Goal: Find specific page/section: Find specific page/section

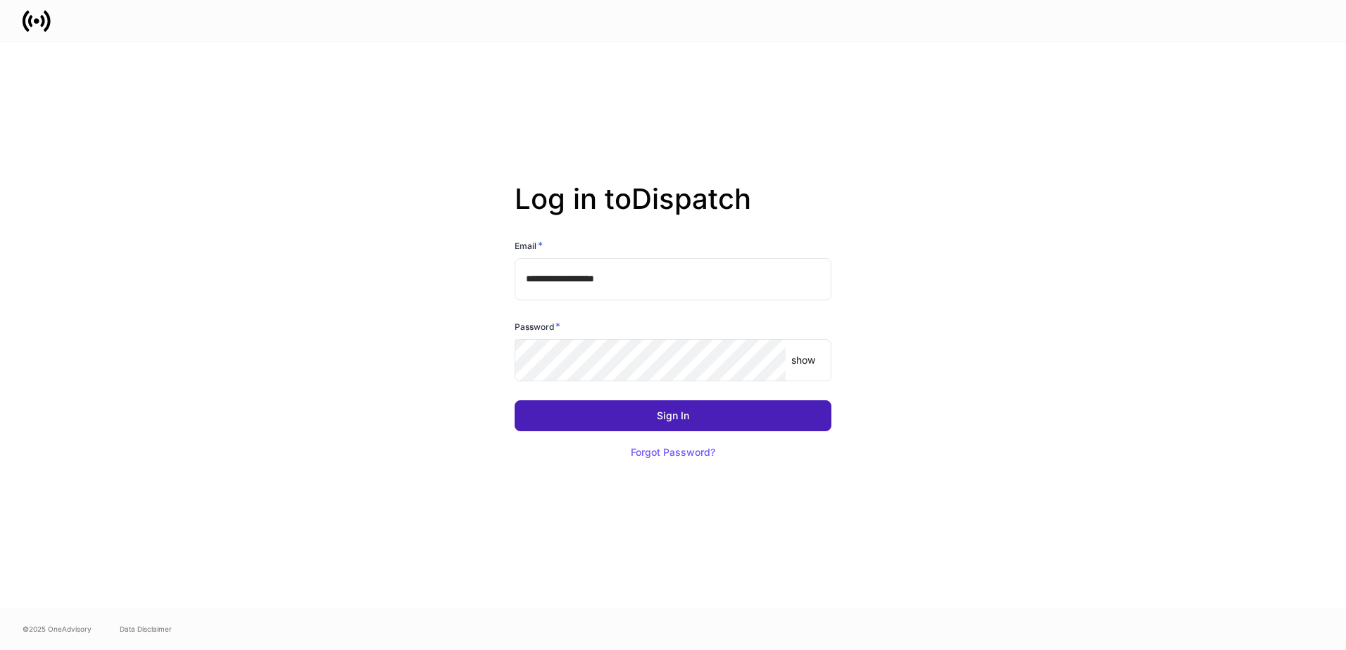
click at [709, 420] on button "Sign In" at bounding box center [673, 416] width 317 height 31
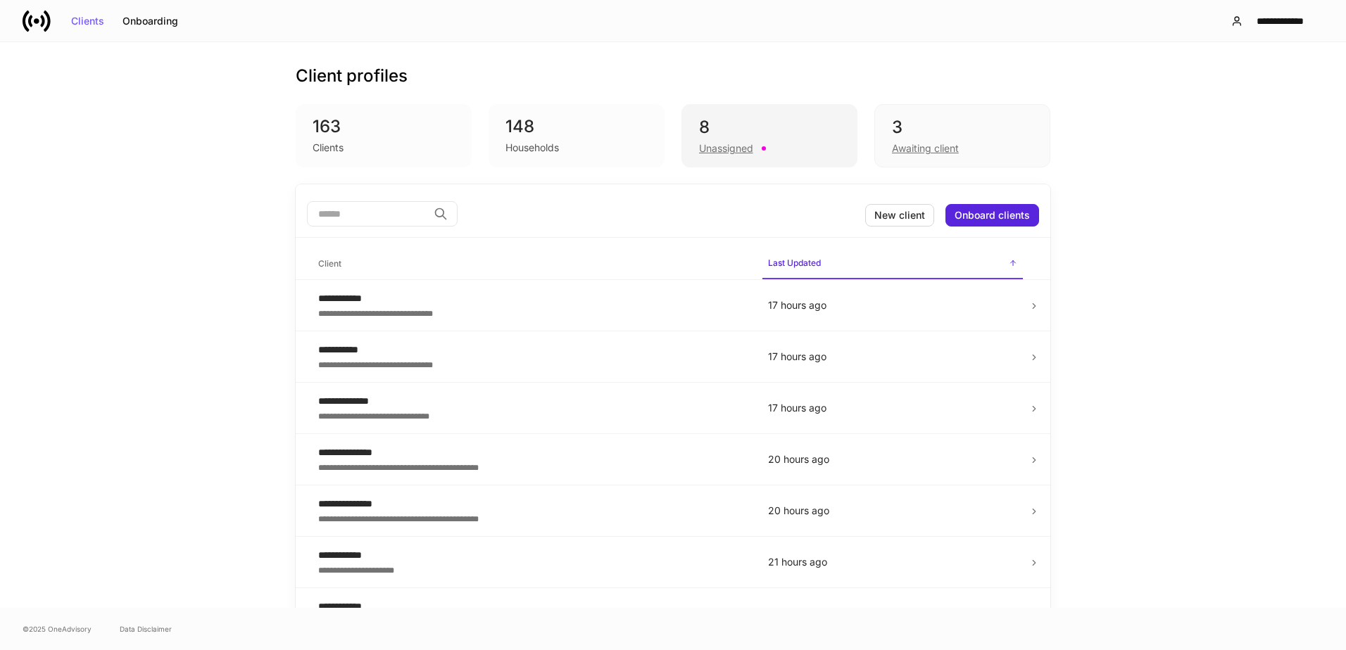
click at [806, 130] on div "8" at bounding box center [769, 127] width 141 height 23
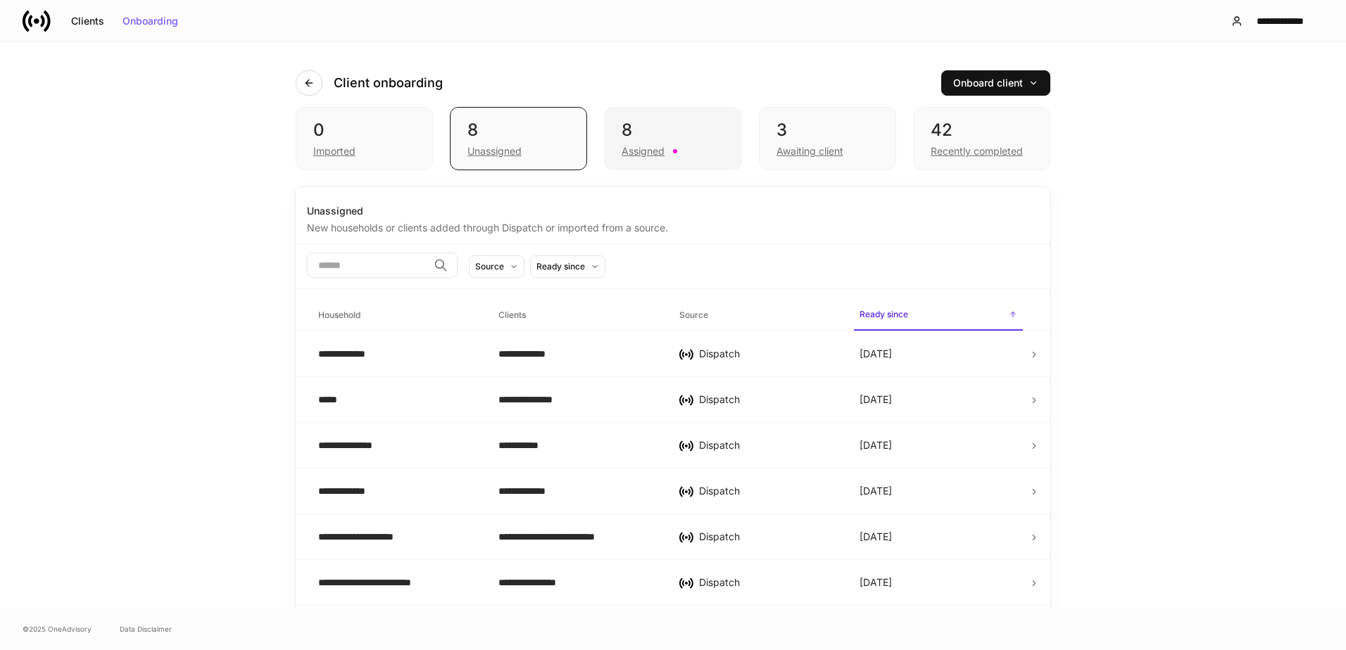
click at [720, 134] on div "8 Assigned" at bounding box center [672, 138] width 137 height 63
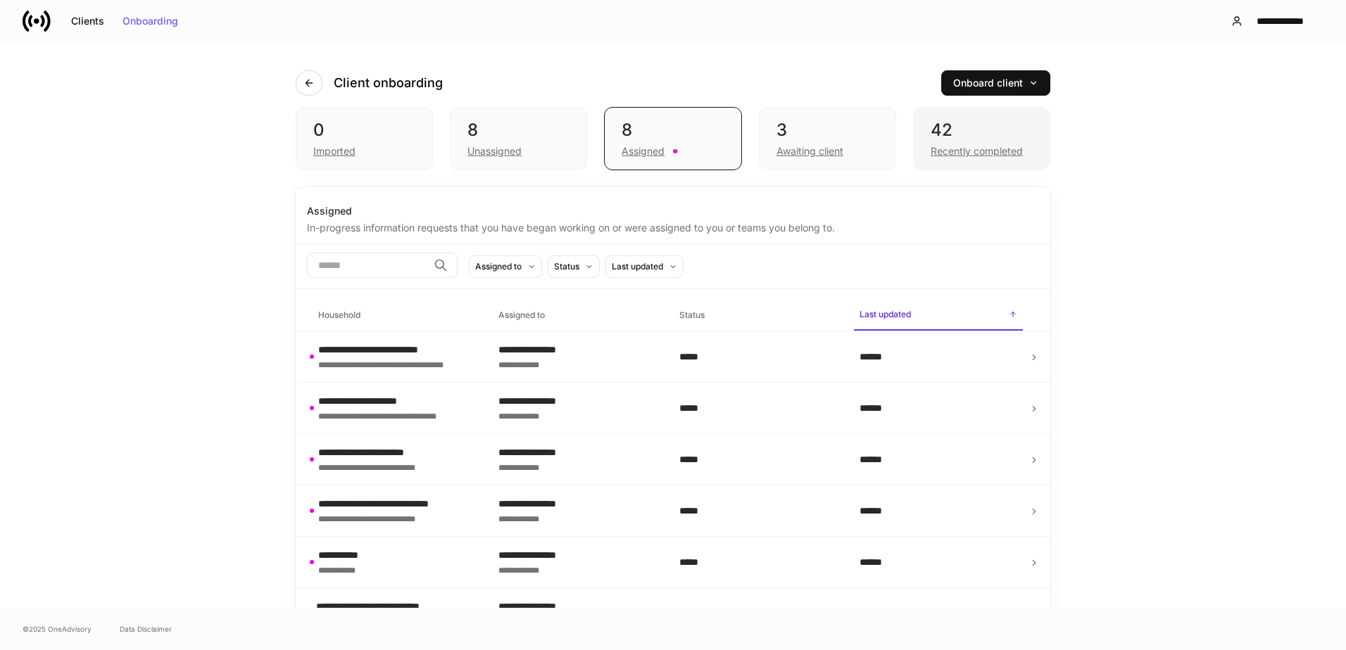
click at [993, 149] on div "Recently completed" at bounding box center [977, 151] width 92 height 14
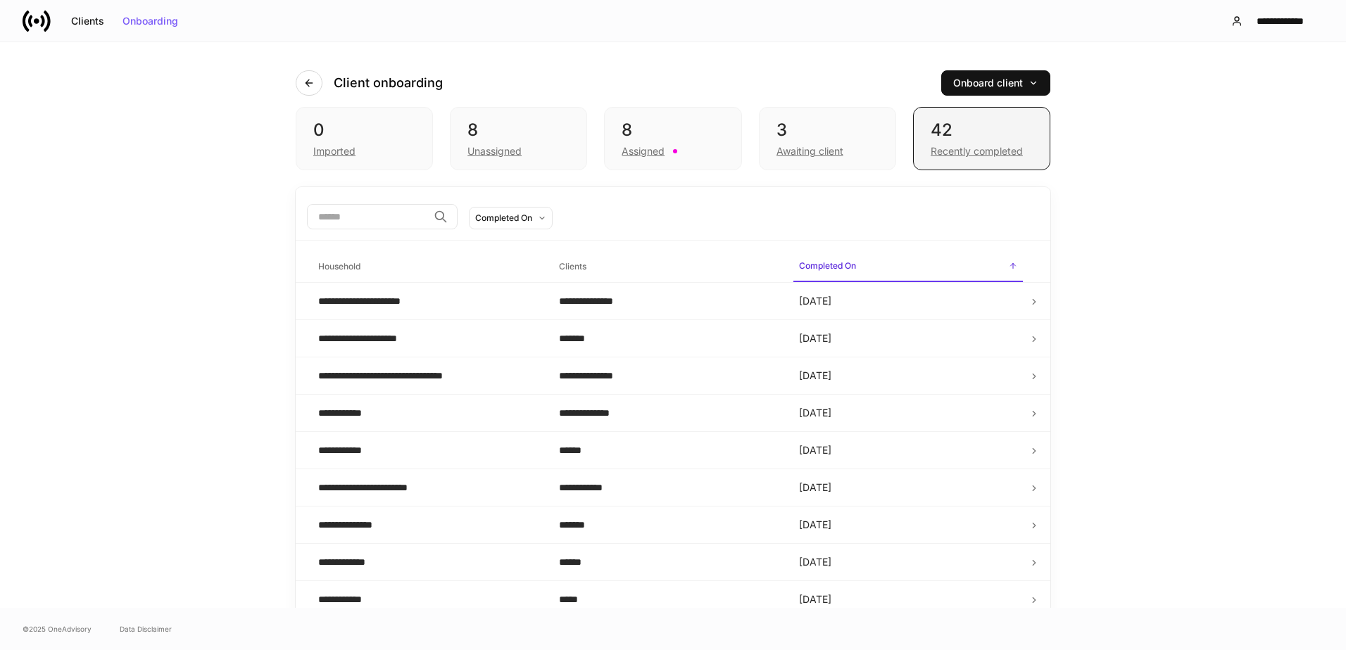
click at [994, 137] on div "42" at bounding box center [982, 130] width 102 height 23
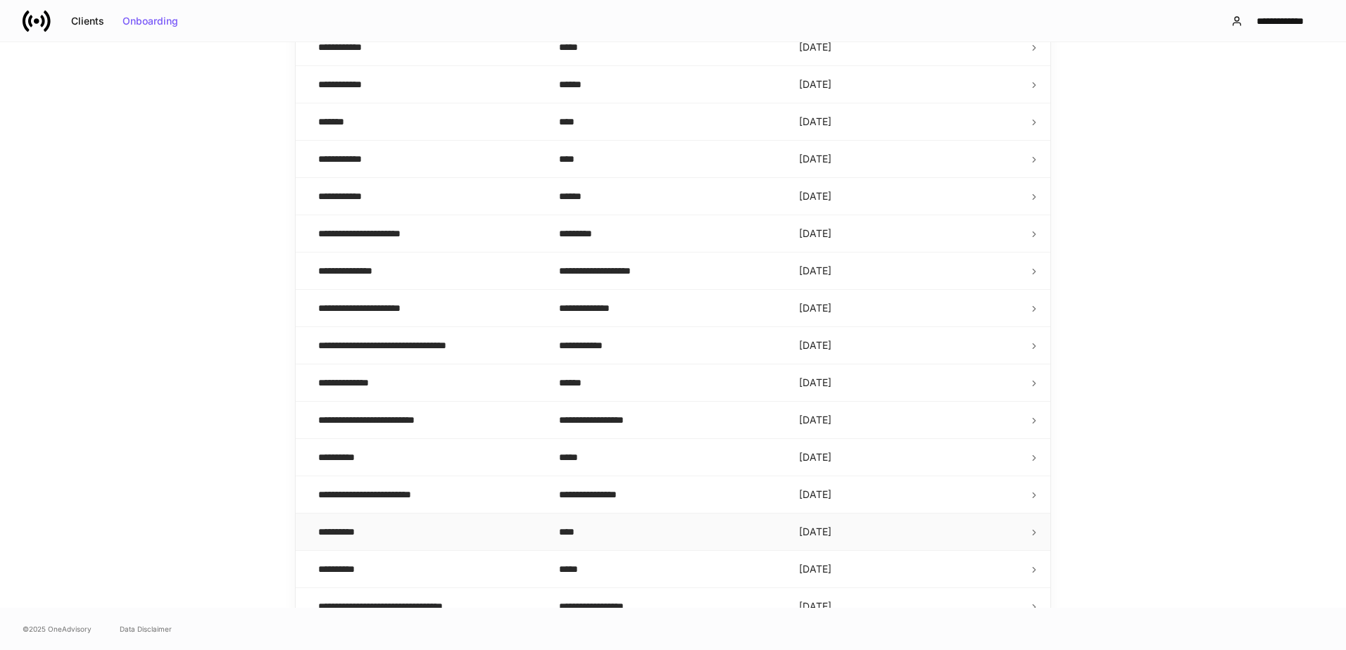
scroll to position [643, 0]
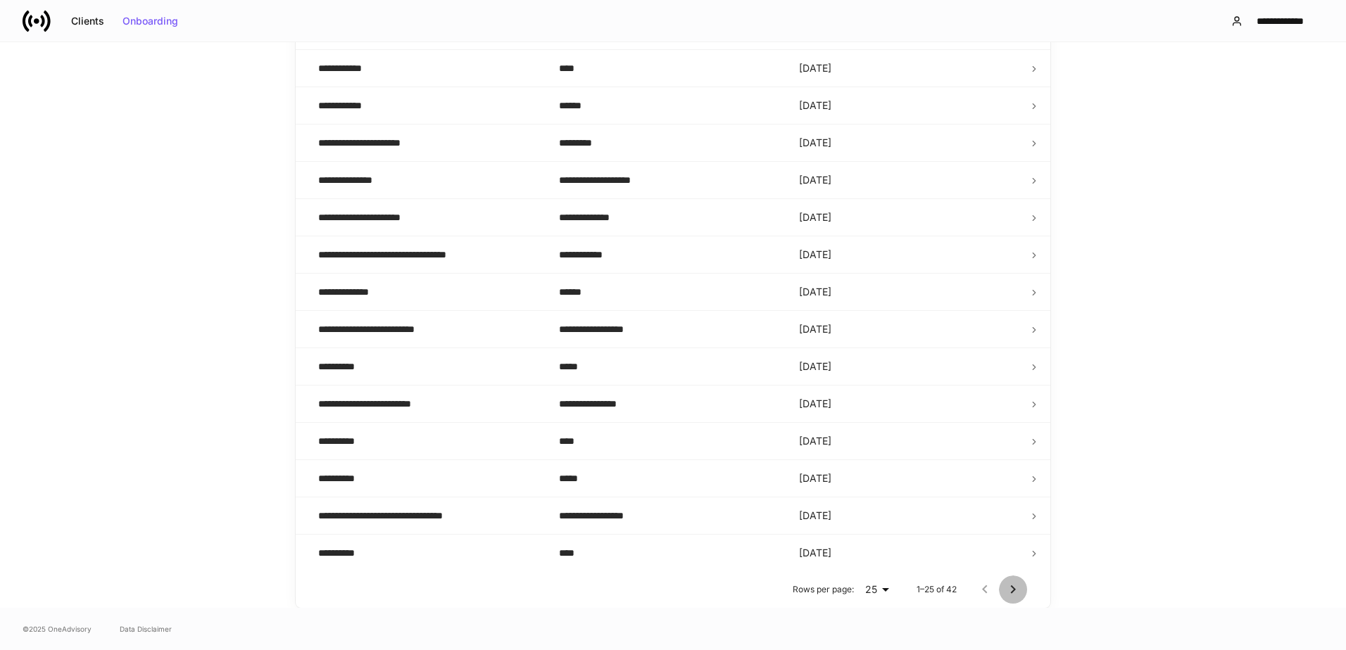
click at [1007, 586] on icon "Go to next page" at bounding box center [1012, 589] width 17 height 17
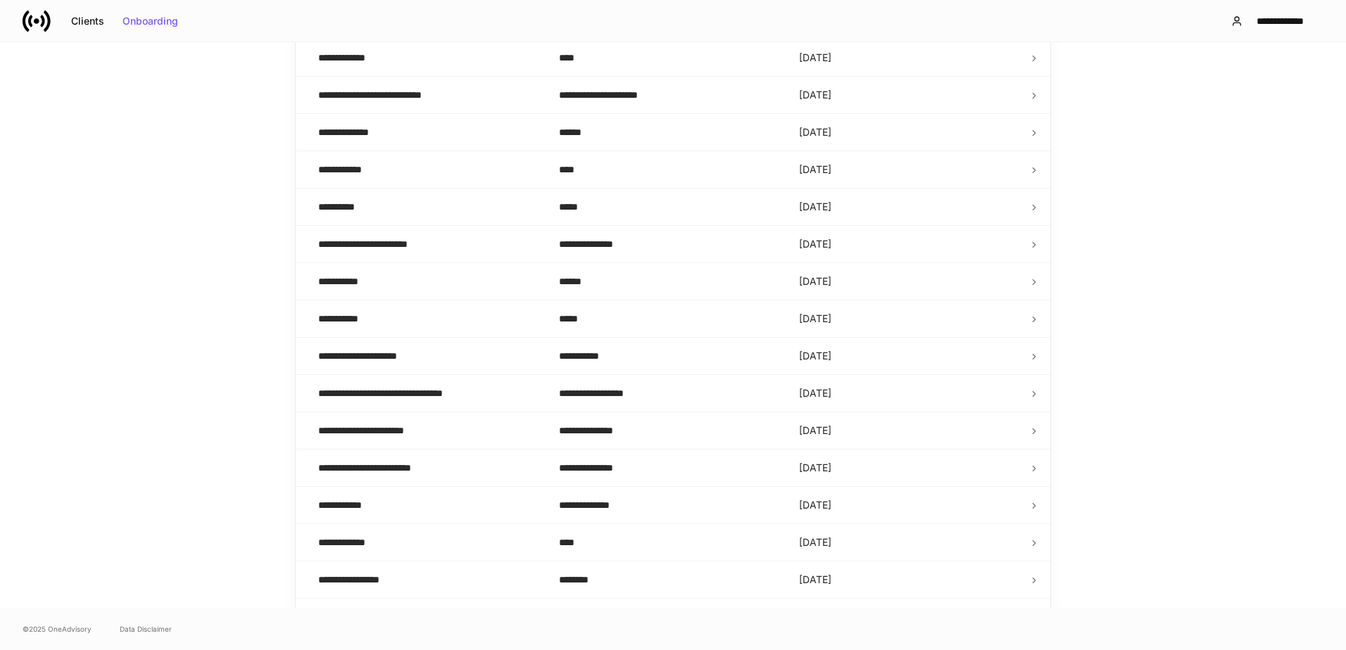
scroll to position [345, 0]
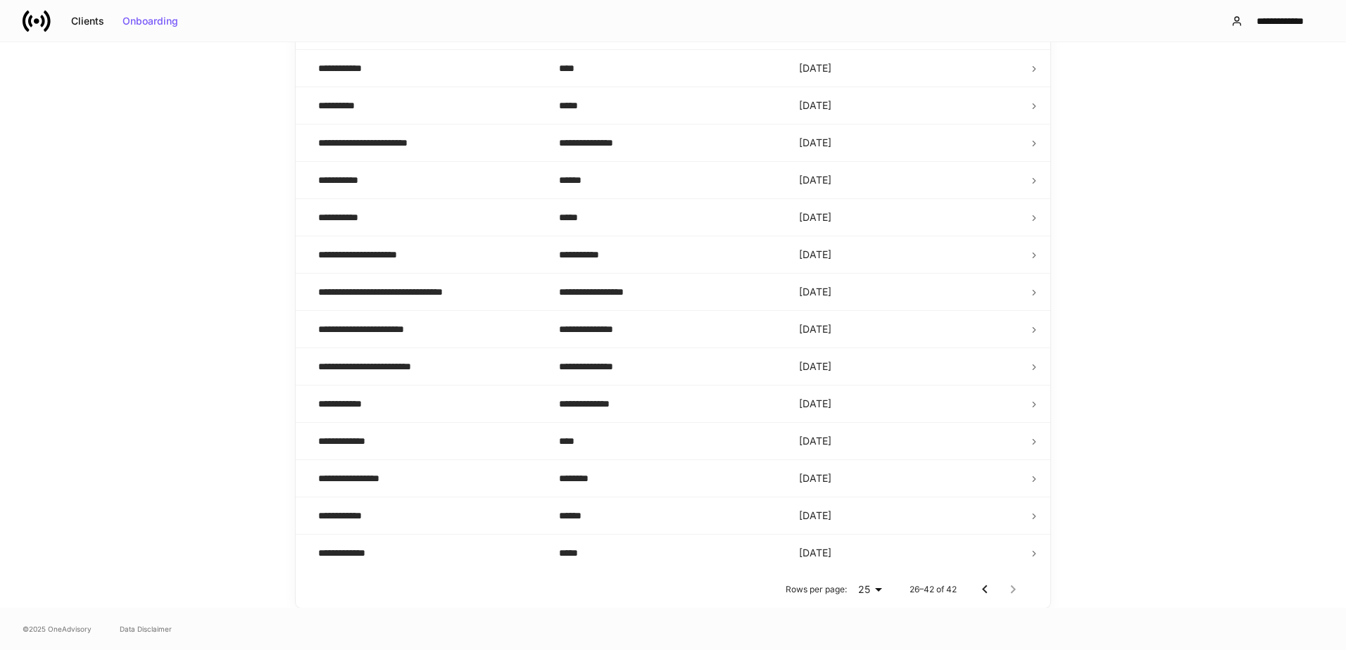
click at [976, 593] on icon "Go to previous page" at bounding box center [984, 589] width 17 height 17
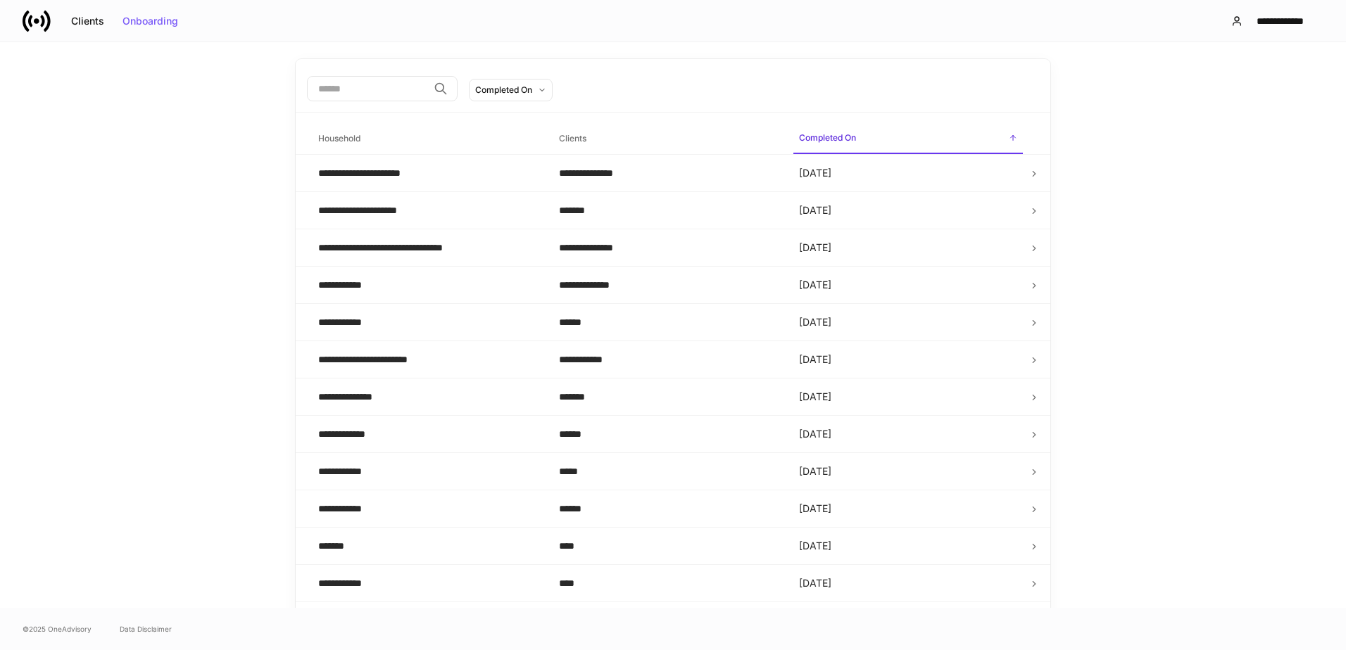
scroll to position [0, 0]
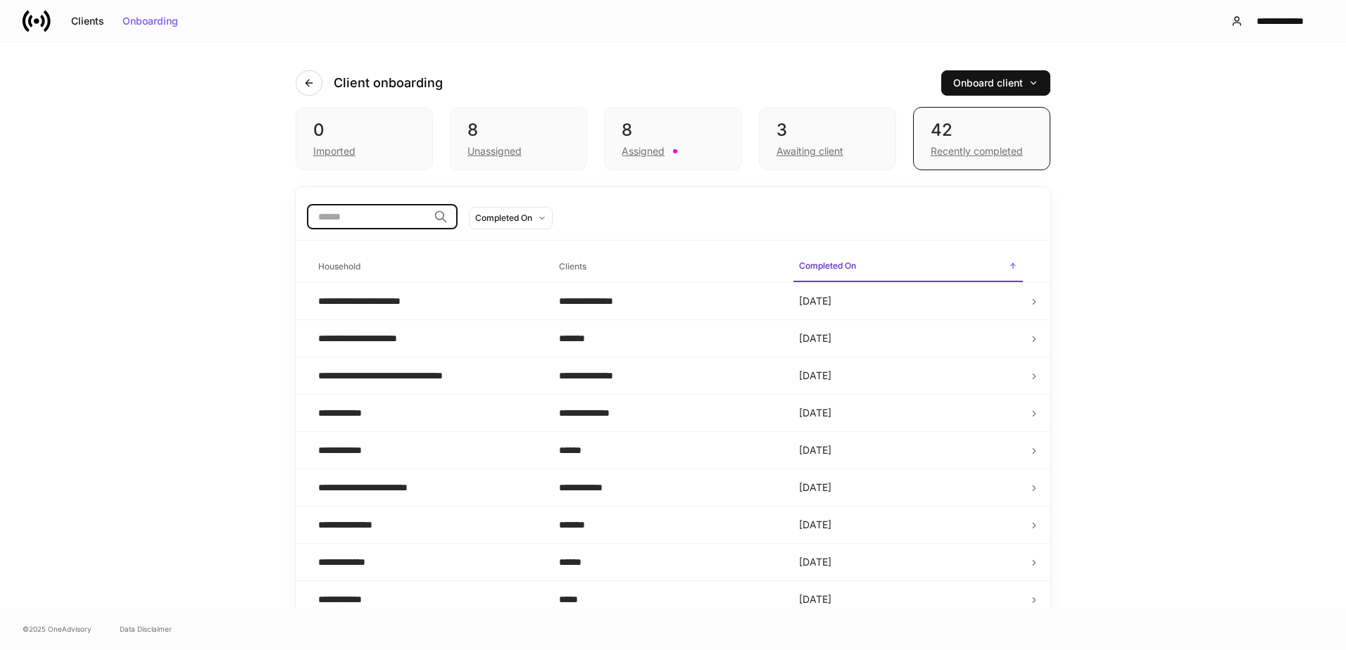
click at [348, 228] on input "search" at bounding box center [367, 216] width 121 height 25
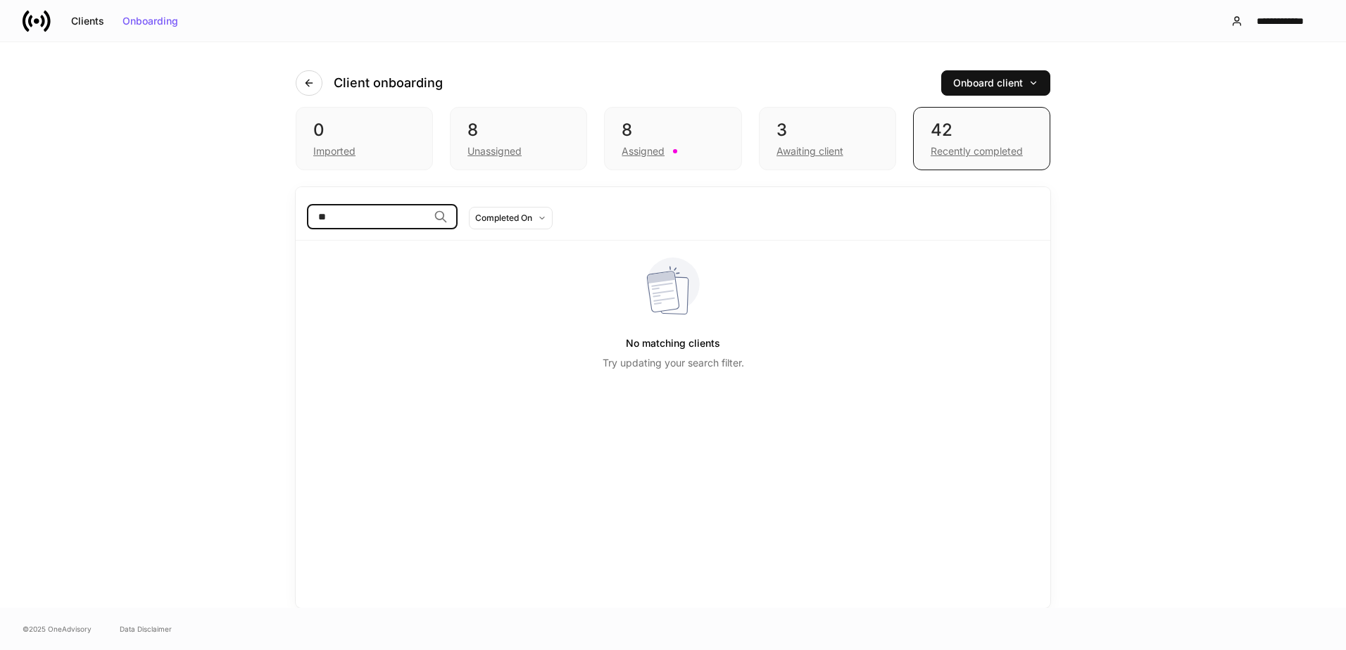
type input "*"
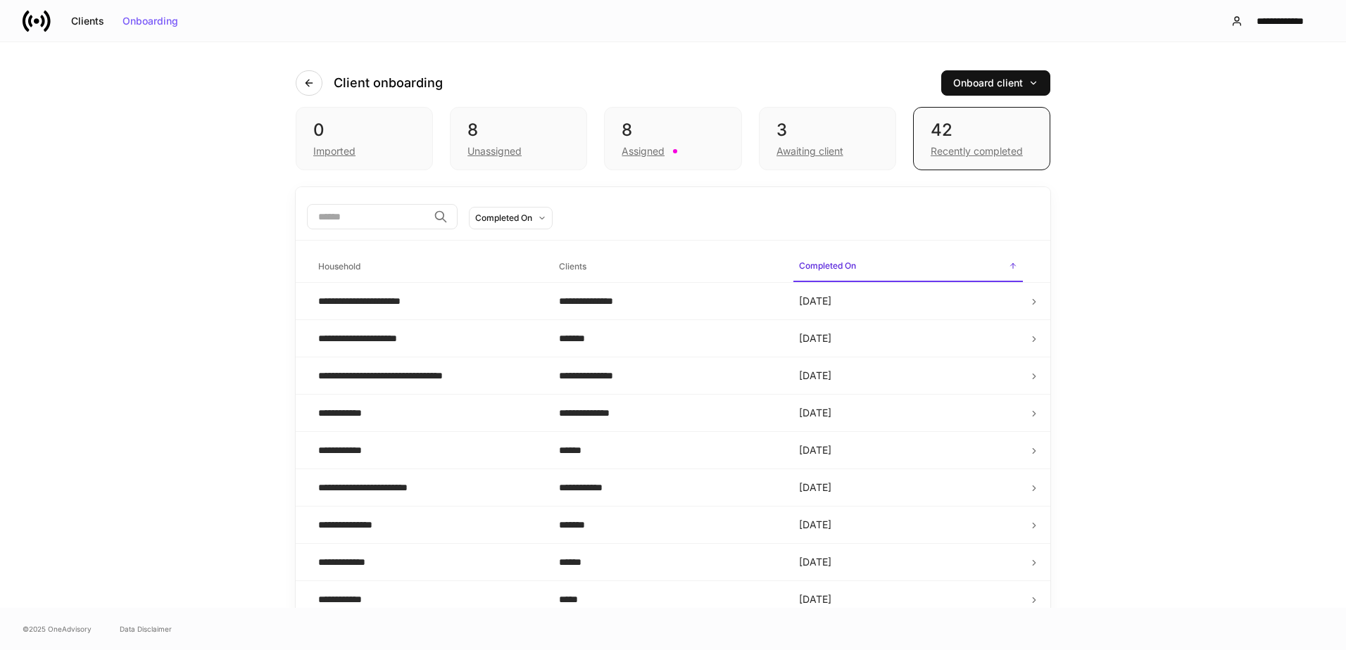
click at [385, 222] on input "search" at bounding box center [367, 216] width 121 height 25
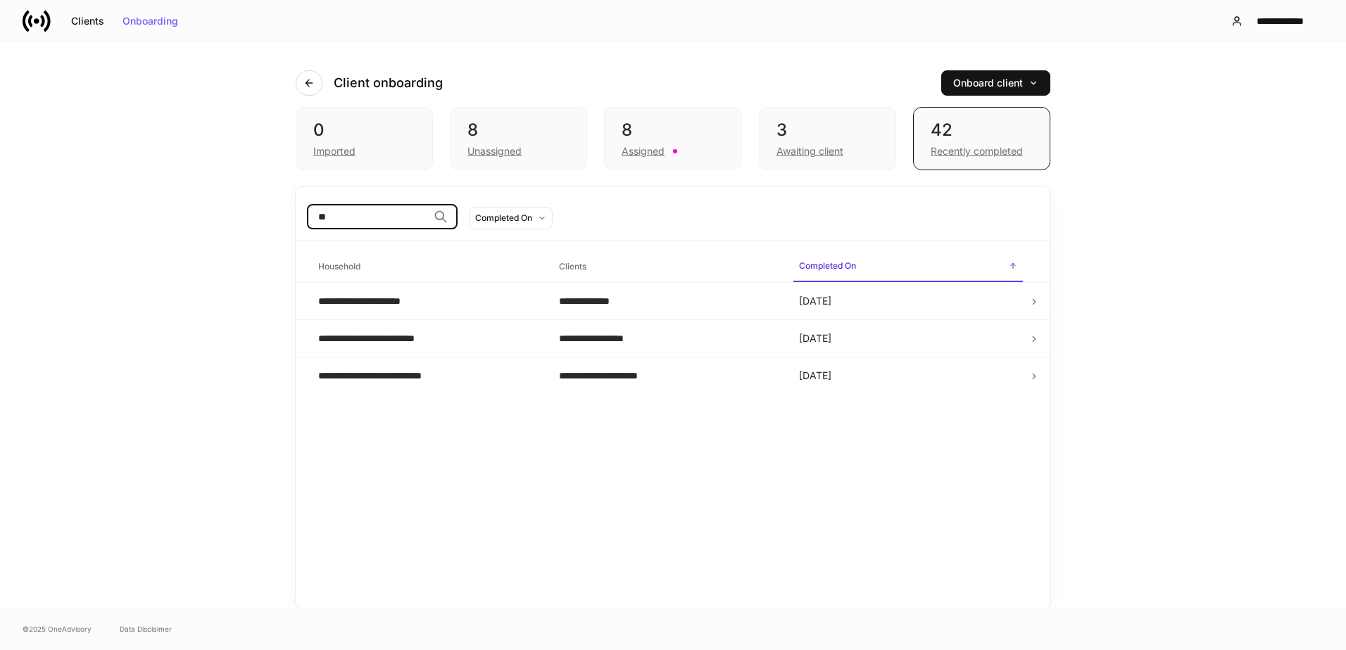
type input "*"
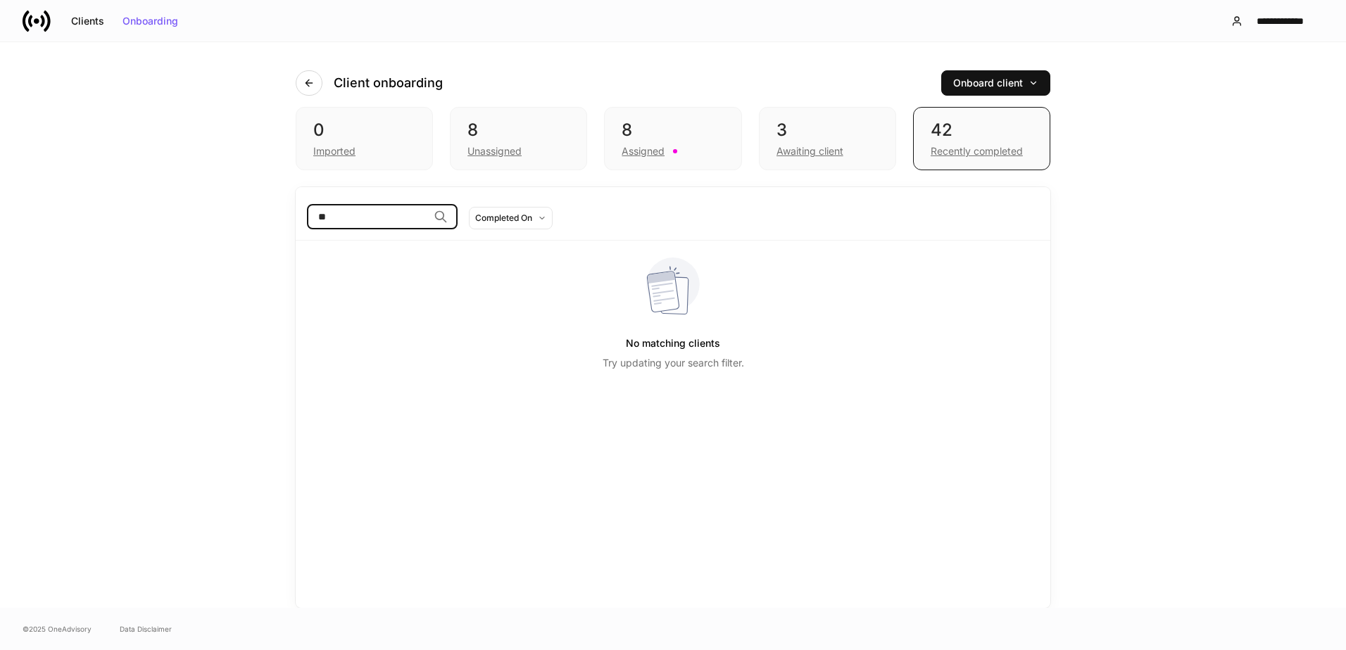
type input "*"
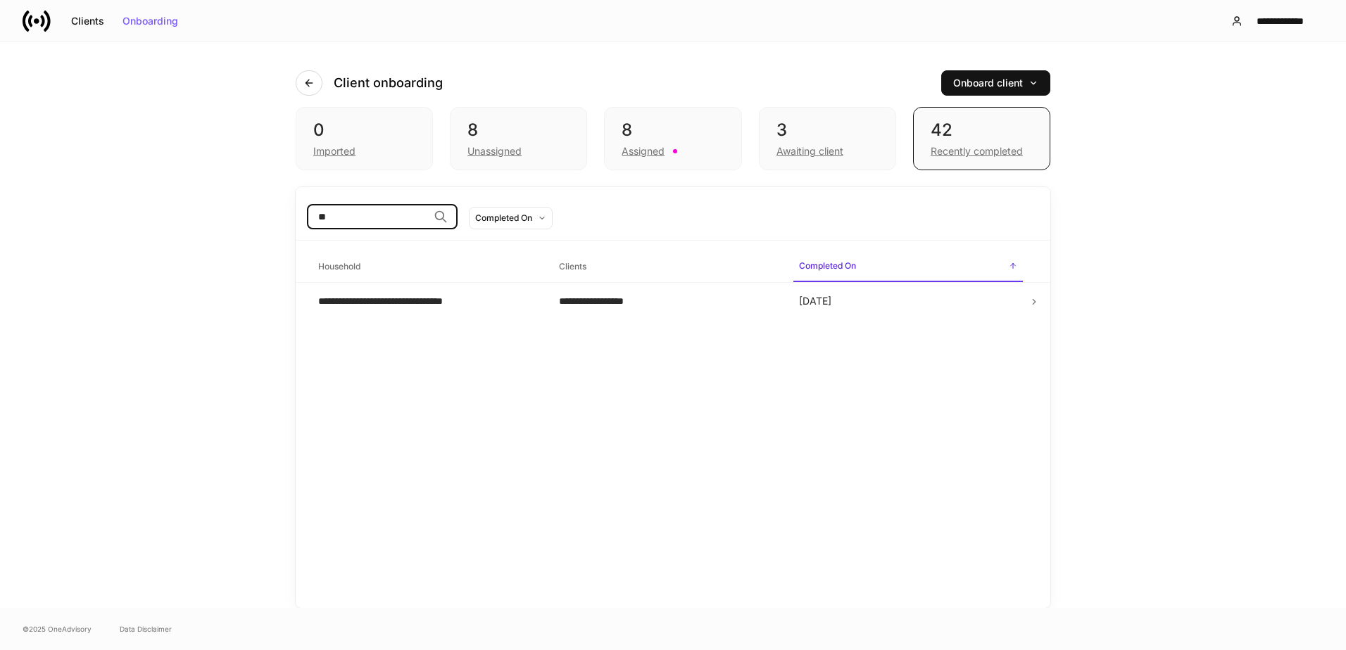
type input "*"
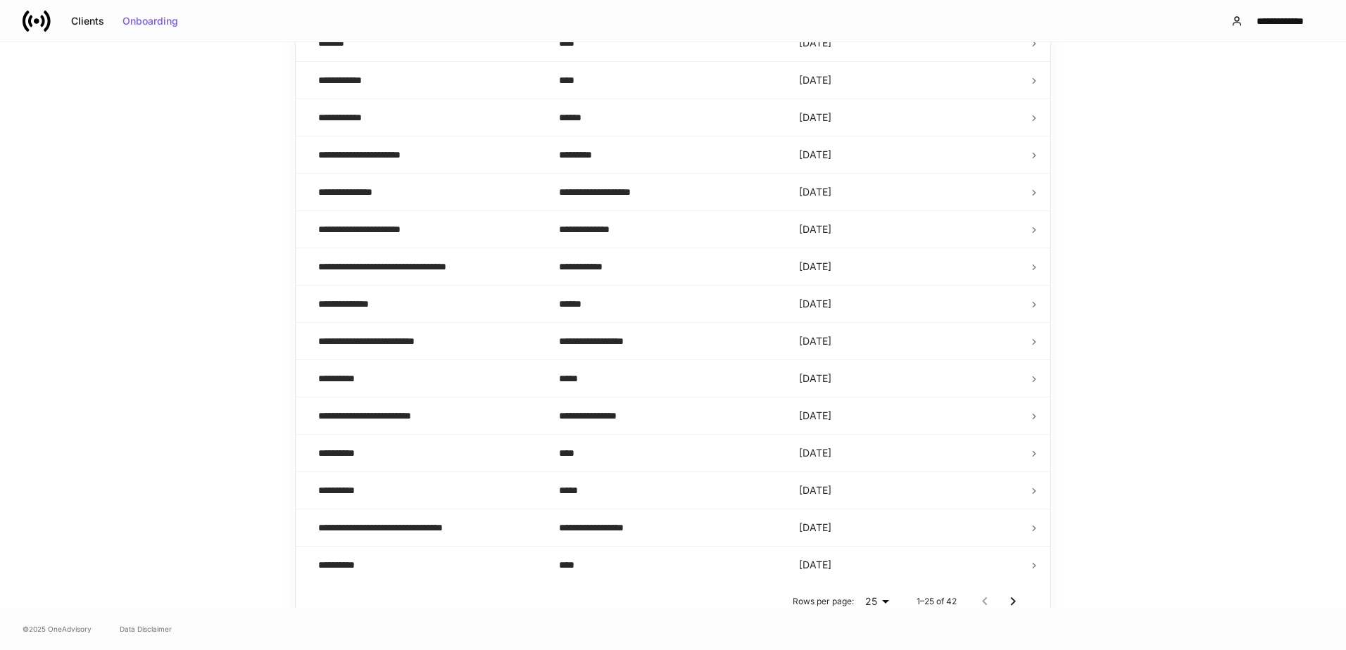
scroll to position [643, 0]
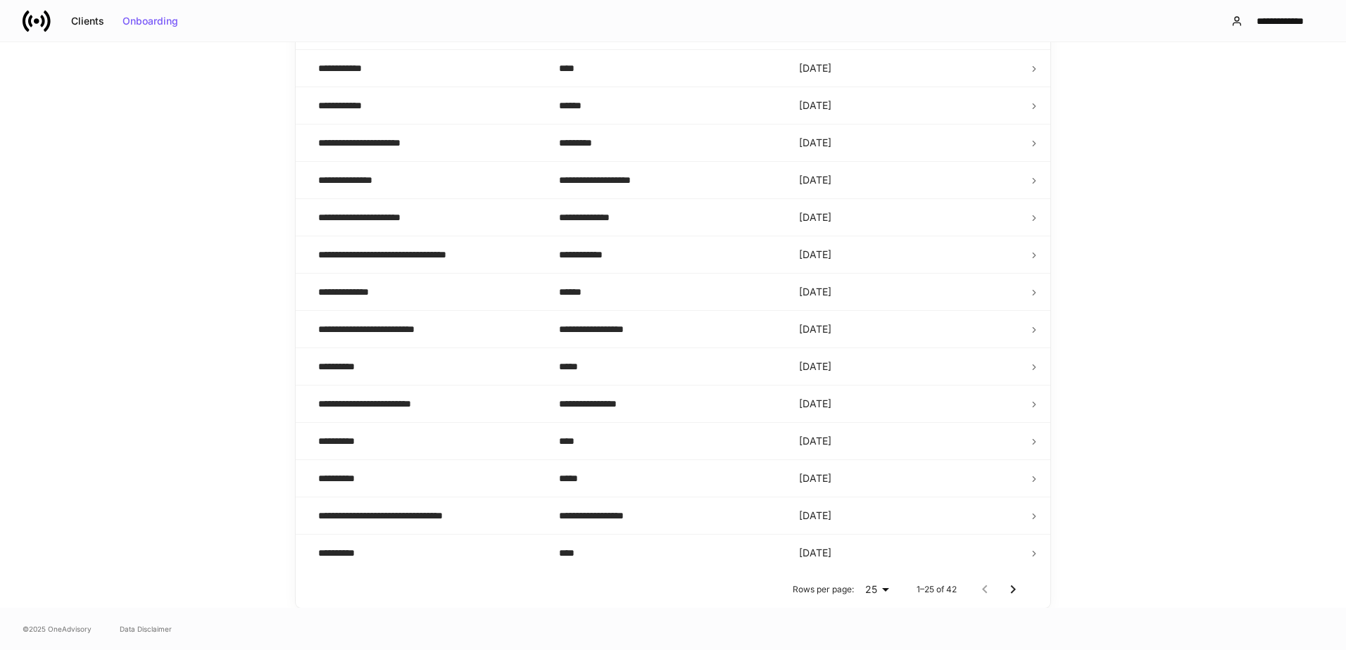
click at [1010, 588] on icon "Go to next page" at bounding box center [1012, 589] width 17 height 17
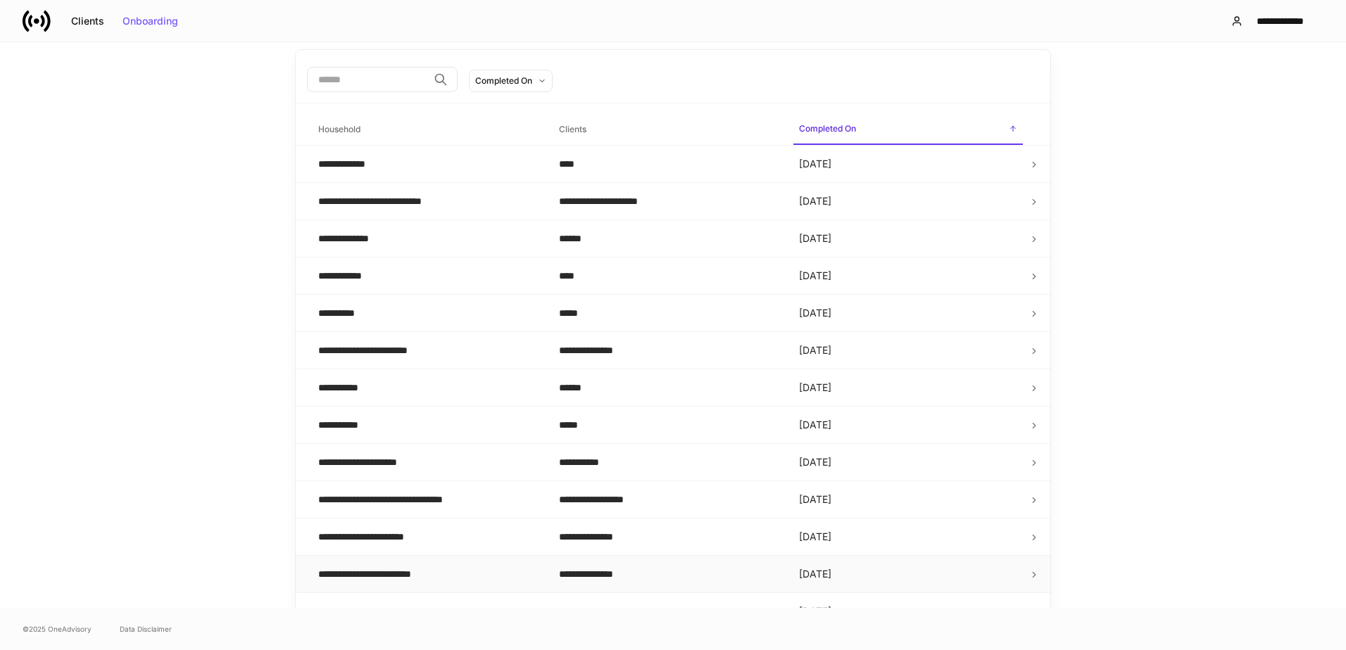
scroll to position [345, 0]
